Goal: Navigation & Orientation: Find specific page/section

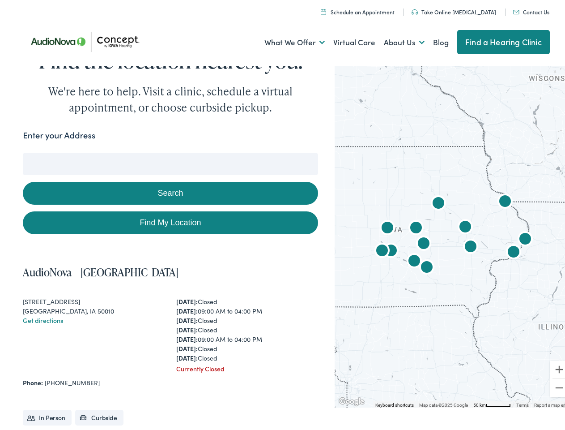
click at [286, 40] on link "What We Offer" at bounding box center [294, 39] width 60 height 33
click at [395, 40] on link "About Us" at bounding box center [404, 39] width 41 height 33
click at [361, 150] on button "Search" at bounding box center [364, 150] width 11 height 11
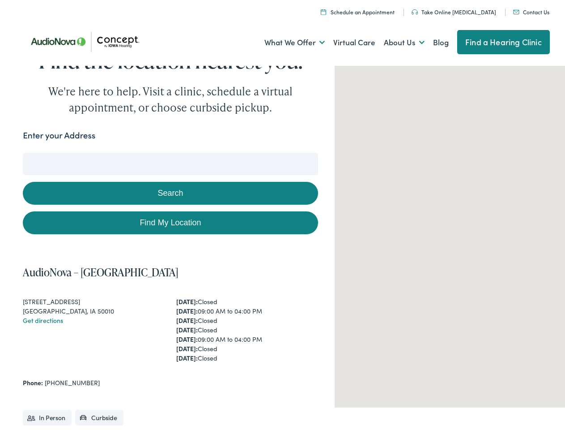
click at [168, 190] on button "Search" at bounding box center [170, 190] width 295 height 23
click at [447, 232] on div at bounding box center [454, 232] width 238 height 344
click at [459, 225] on img "AudioNova" at bounding box center [465, 224] width 21 height 21
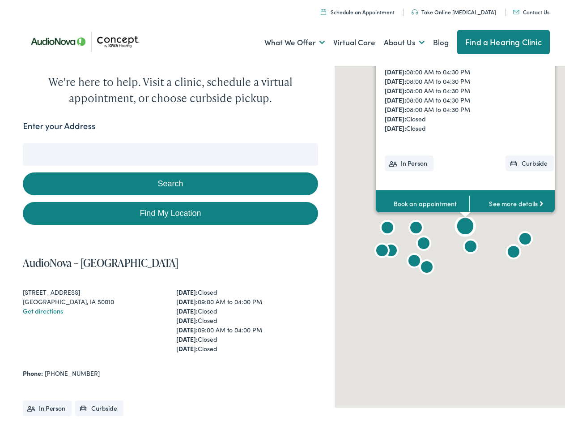
click at [519, 237] on img "AudioNova" at bounding box center [525, 236] width 21 height 21
